Goal: Navigation & Orientation: Go to known website

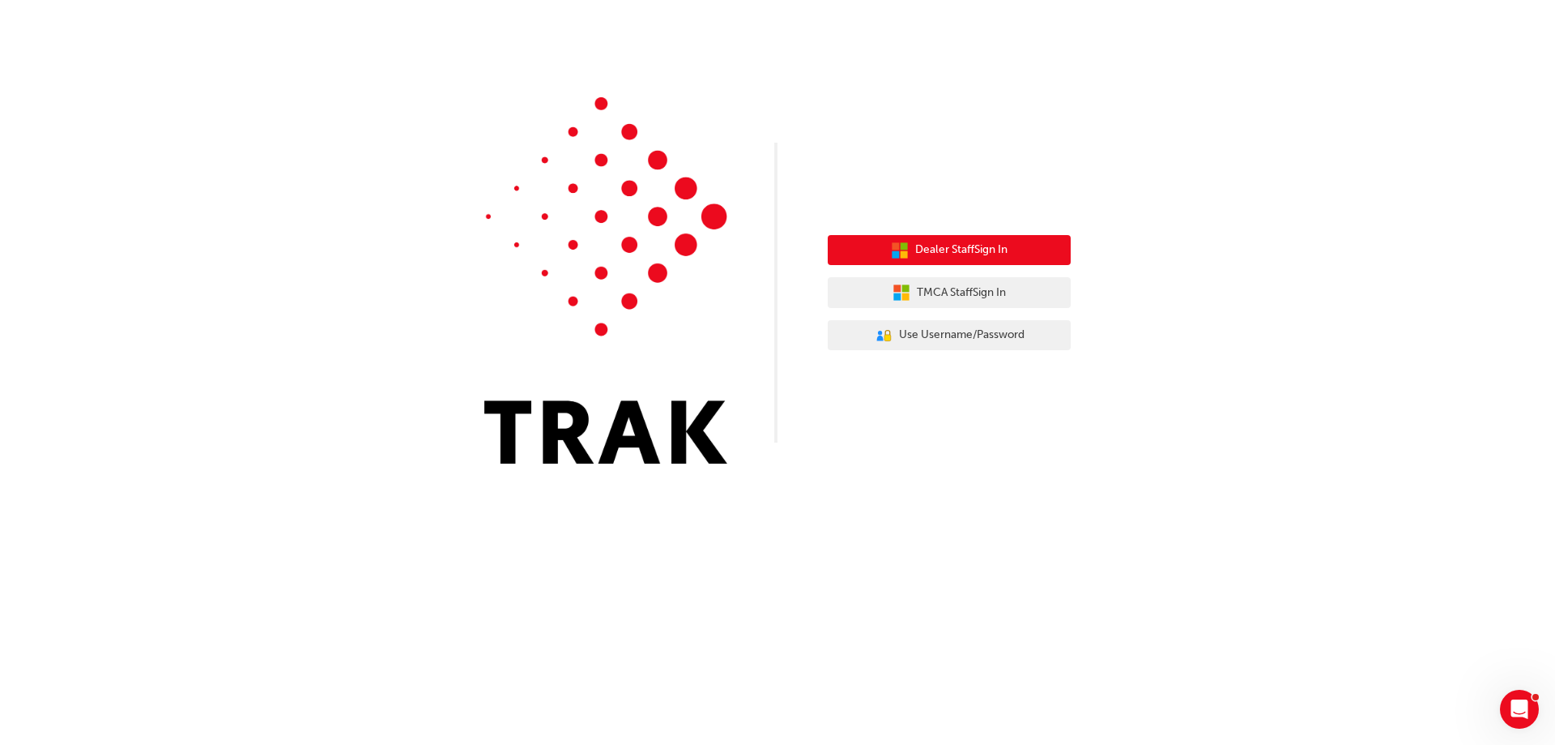
click at [906, 253] on icon "button" at bounding box center [904, 253] width 7 height 7
